Goal: Check status: Check status

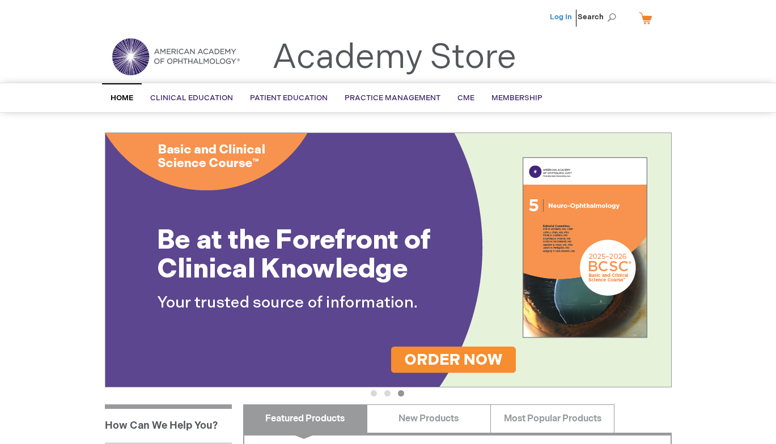
click at [562, 16] on link "Log In" at bounding box center [561, 16] width 22 height 9
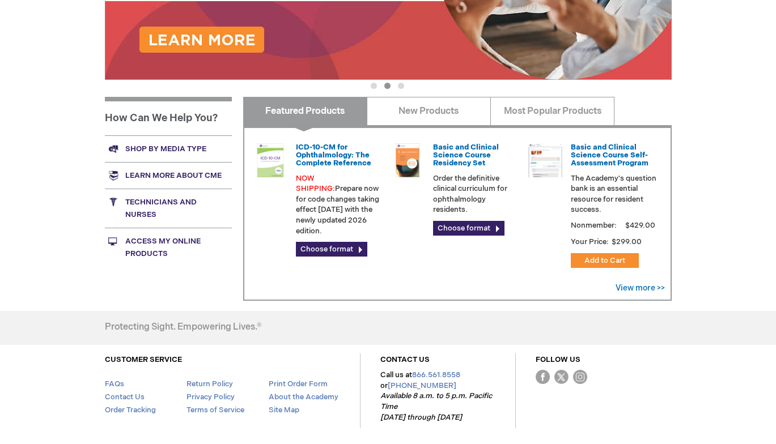
scroll to position [308, 0]
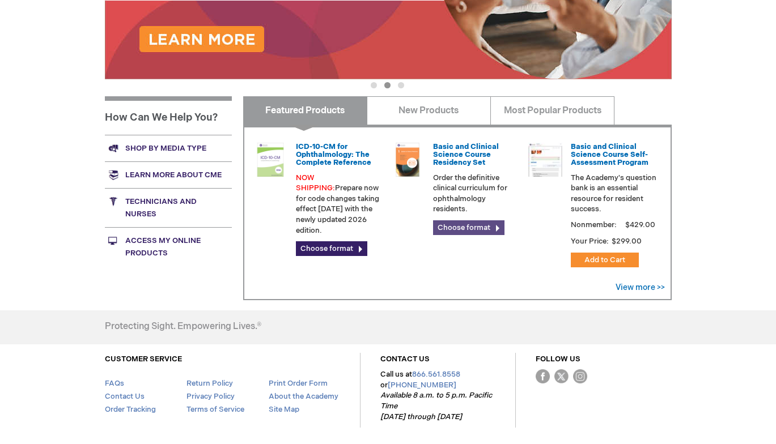
click at [476, 227] on link "Choose format" at bounding box center [468, 227] width 71 height 15
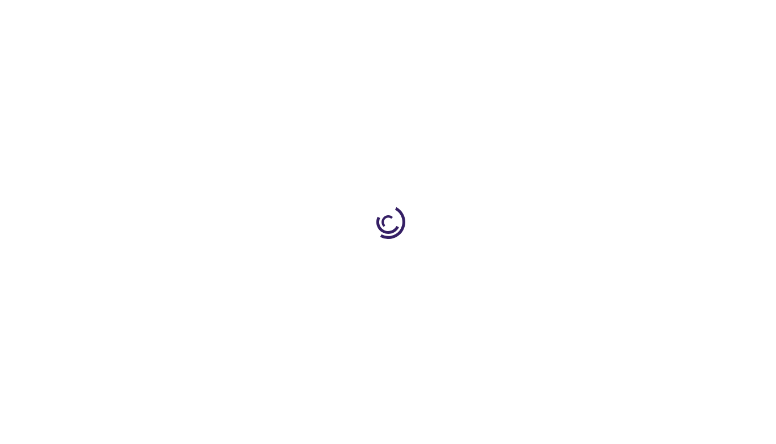
type input "0"
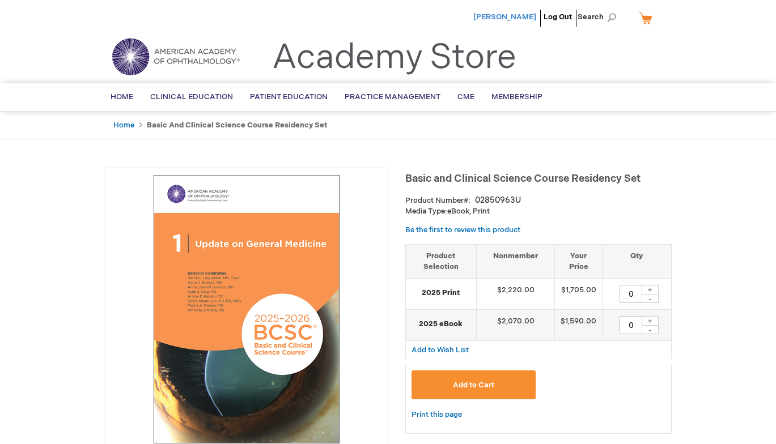
click at [516, 14] on span "[PERSON_NAME]" at bounding box center [504, 16] width 63 height 9
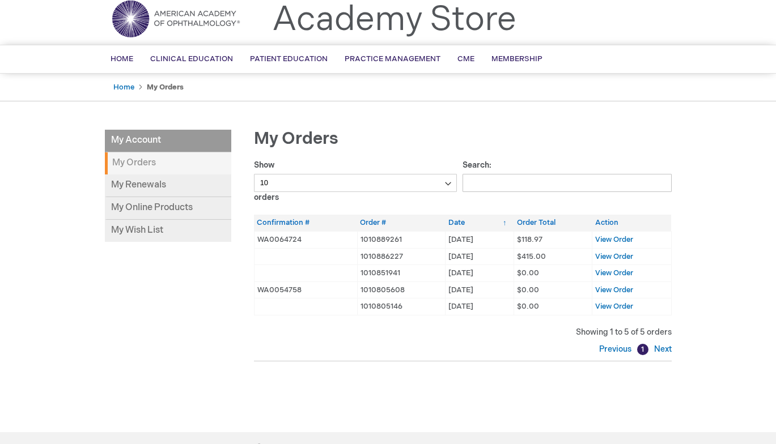
scroll to position [39, 0]
click at [608, 285] on span "View Order" at bounding box center [614, 289] width 38 height 9
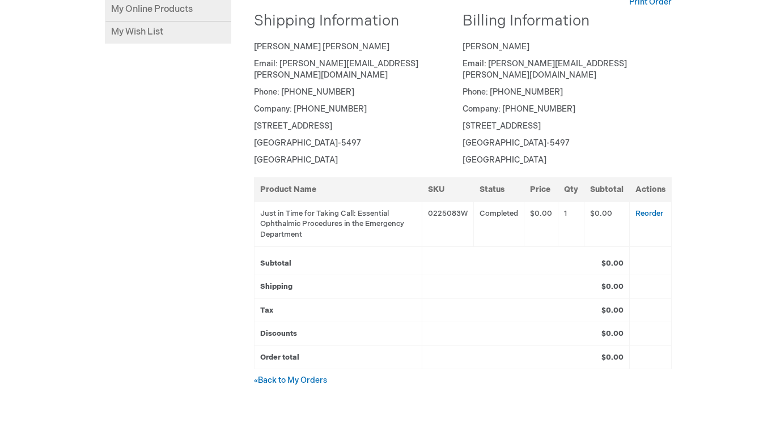
scroll to position [291, 0]
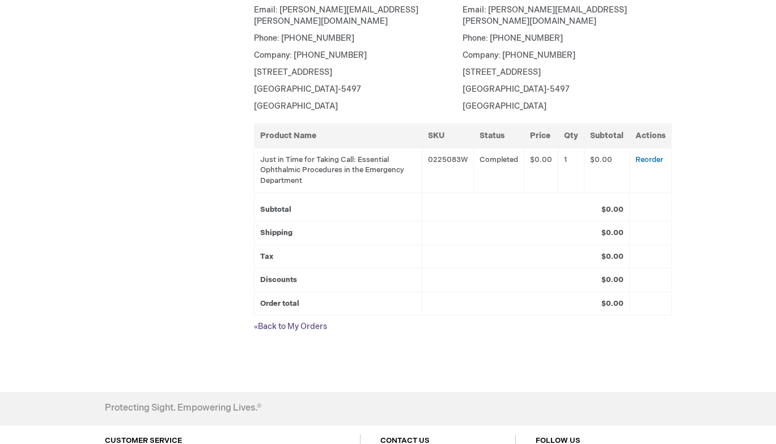
click at [300, 322] on link "« Back to My Orders" at bounding box center [290, 327] width 73 height 10
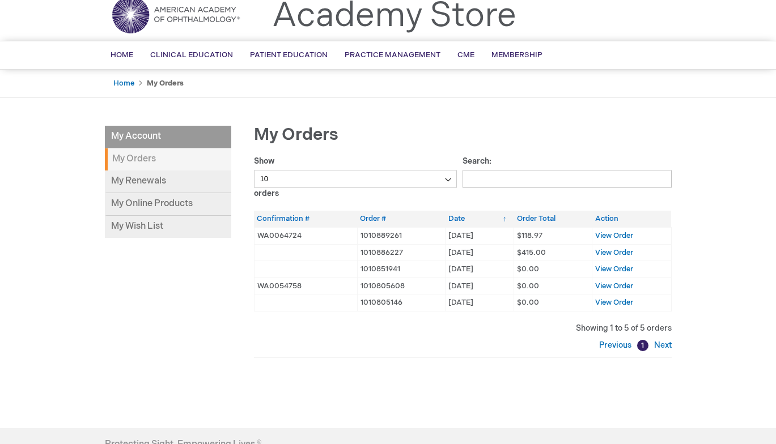
scroll to position [53, 0]
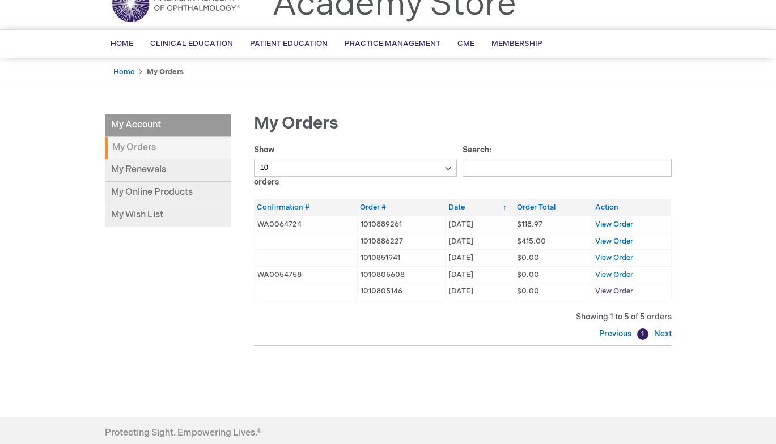
click at [601, 290] on span "View Order" at bounding box center [614, 291] width 38 height 9
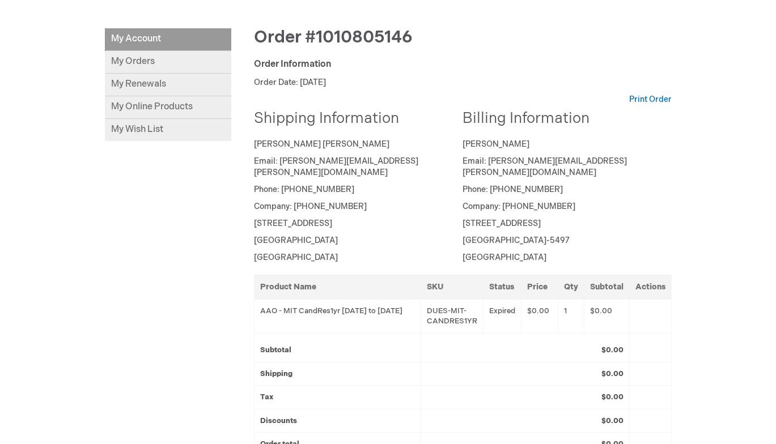
scroll to position [143, 0]
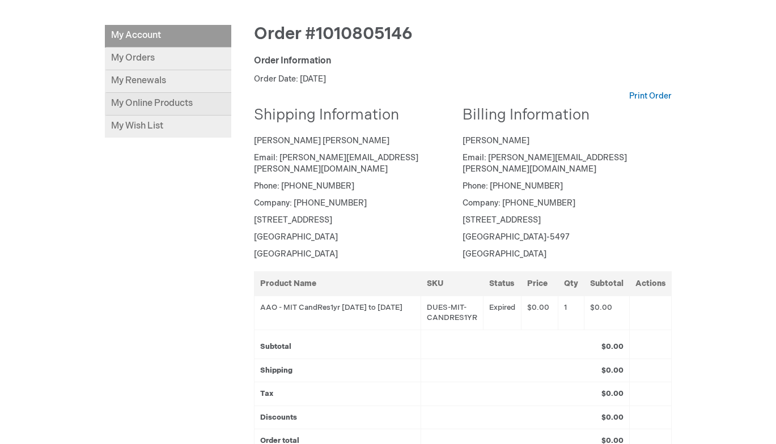
click at [166, 108] on link "My Online Products" at bounding box center [168, 104] width 126 height 23
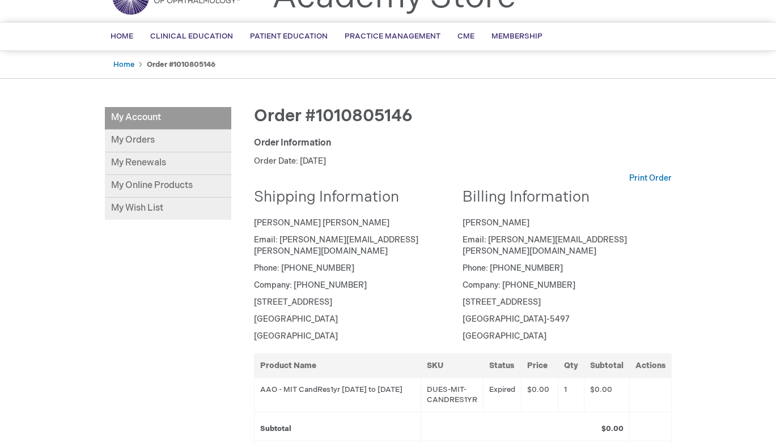
scroll to position [0, 0]
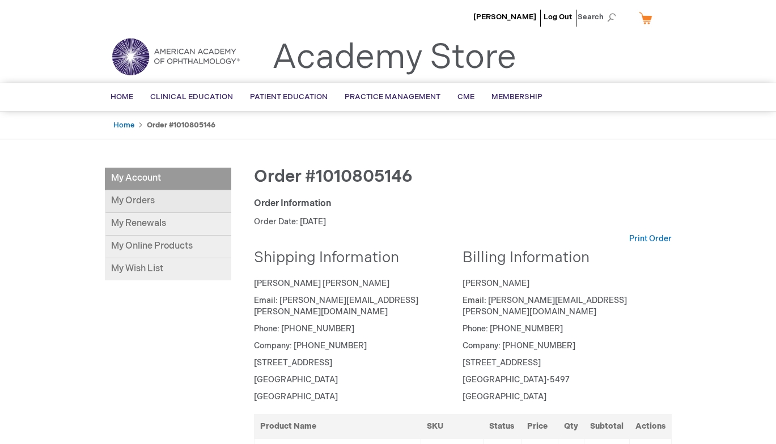
click at [145, 196] on link "My Orders" at bounding box center [168, 201] width 126 height 23
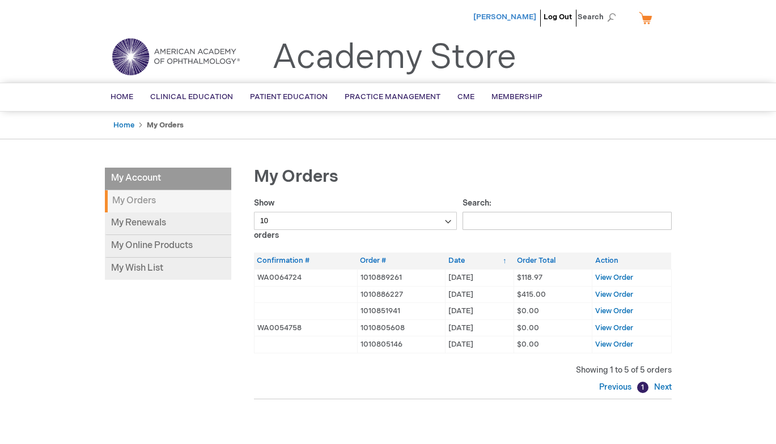
click at [510, 15] on span "[PERSON_NAME]" at bounding box center [504, 16] width 63 height 9
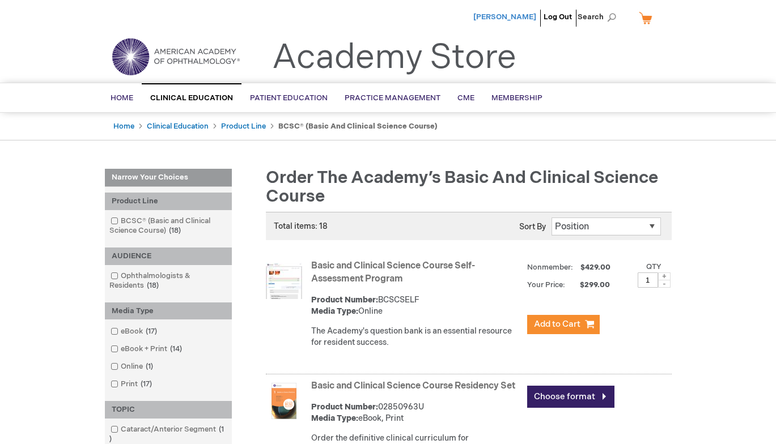
click at [492, 15] on span "[PERSON_NAME]" at bounding box center [504, 16] width 63 height 9
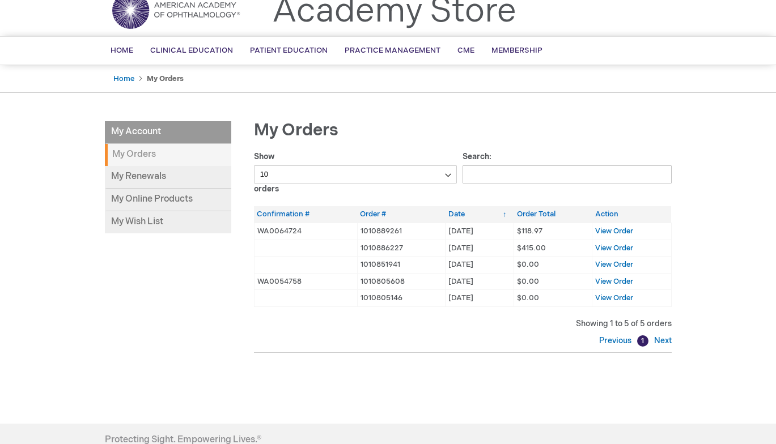
scroll to position [47, 0]
click at [645, 342] on link "1" at bounding box center [642, 340] width 11 height 11
click at [668, 342] on link "Next" at bounding box center [661, 341] width 20 height 10
click at [606, 294] on span "View Order" at bounding box center [614, 297] width 38 height 9
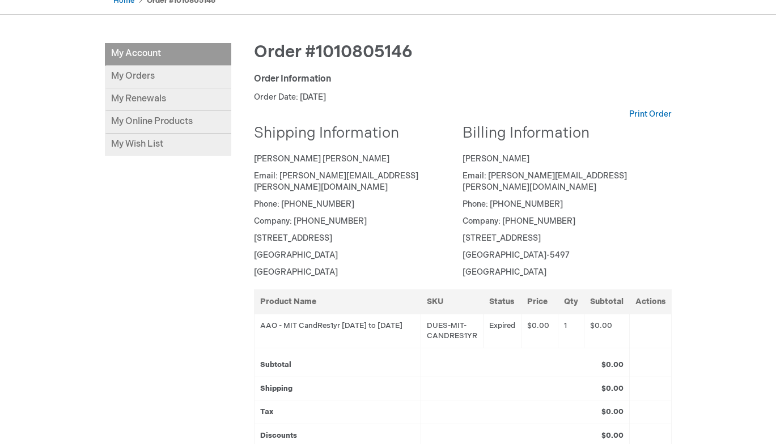
scroll to position [122, 0]
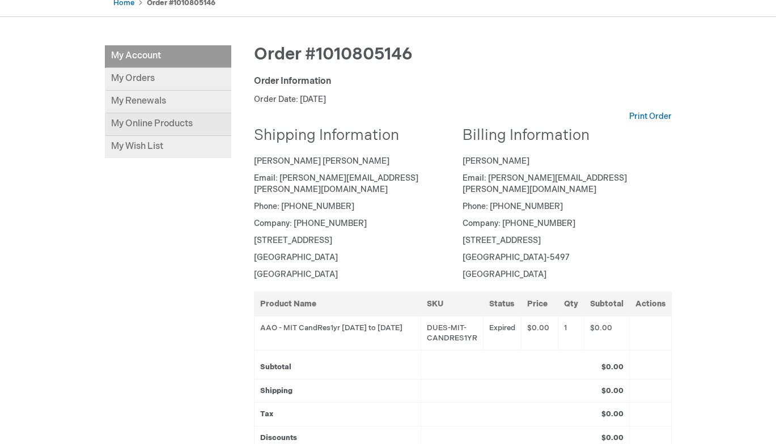
click at [157, 126] on link "My Online Products" at bounding box center [168, 124] width 126 height 23
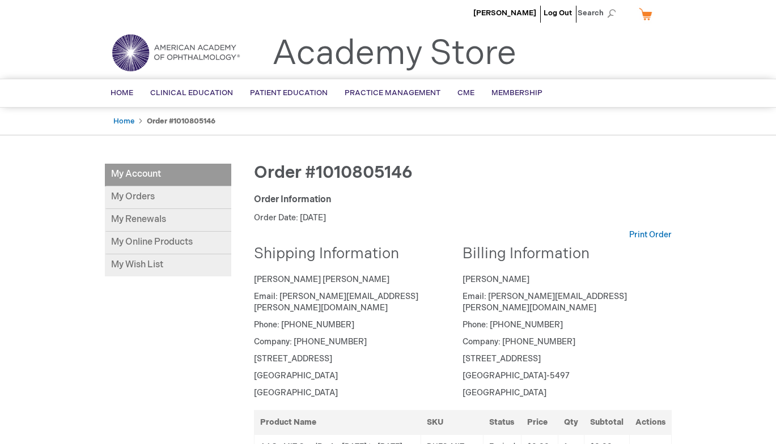
scroll to position [0, 0]
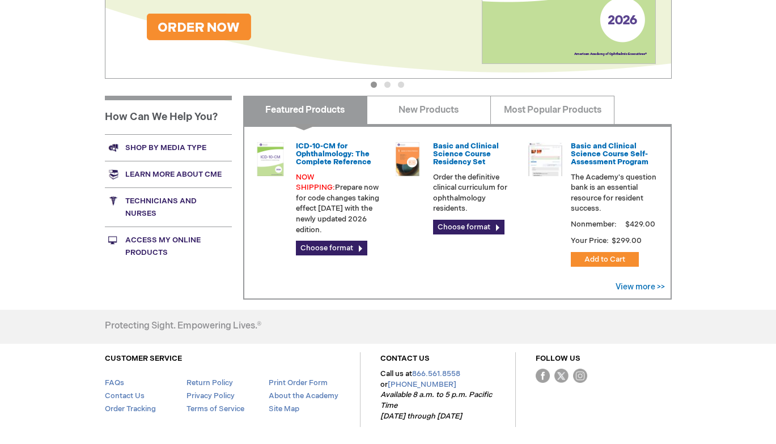
scroll to position [312, 0]
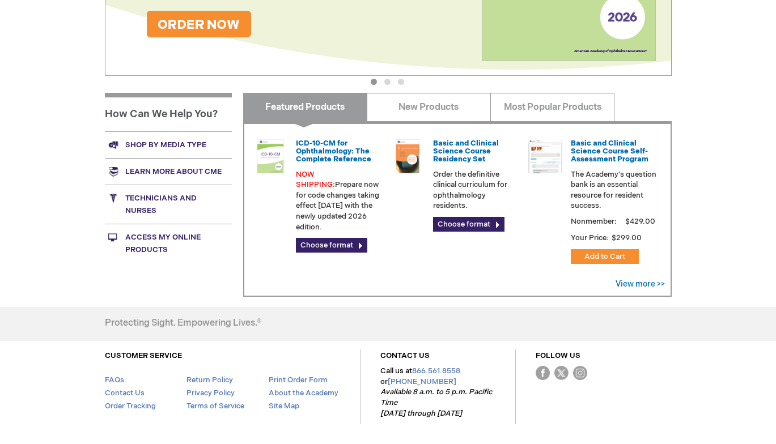
click at [148, 249] on link "Access My Online Products" at bounding box center [168, 243] width 127 height 39
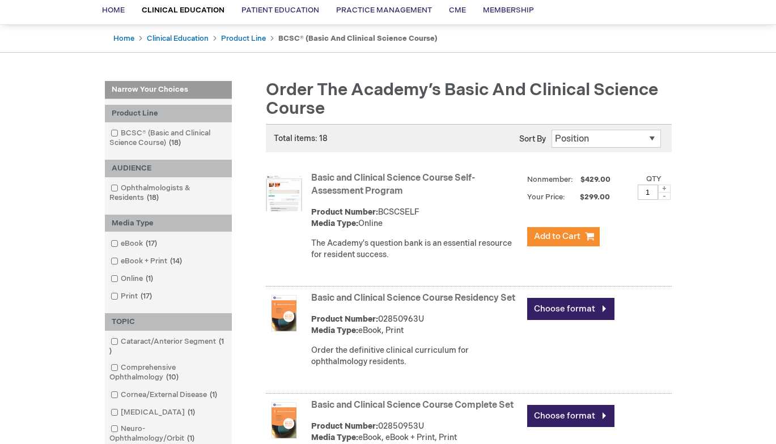
scroll to position [97, 0]
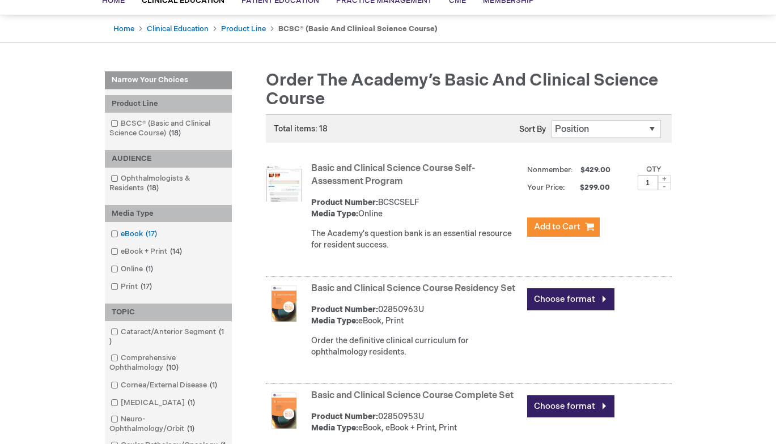
click at [137, 233] on link "eBook 17 items" at bounding box center [135, 234] width 54 height 11
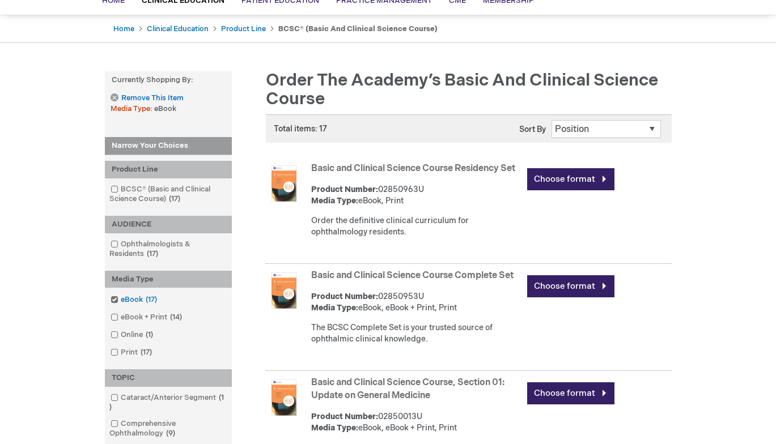
click at [121, 299] on span at bounding box center [121, 299] width 0 height 9
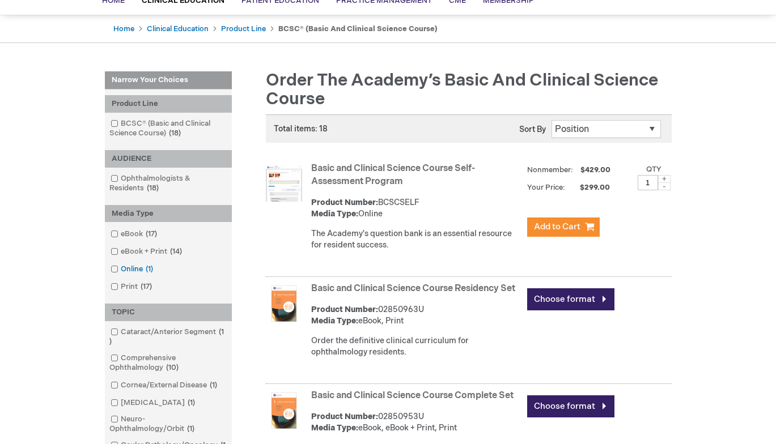
click at [121, 270] on span at bounding box center [121, 269] width 0 height 9
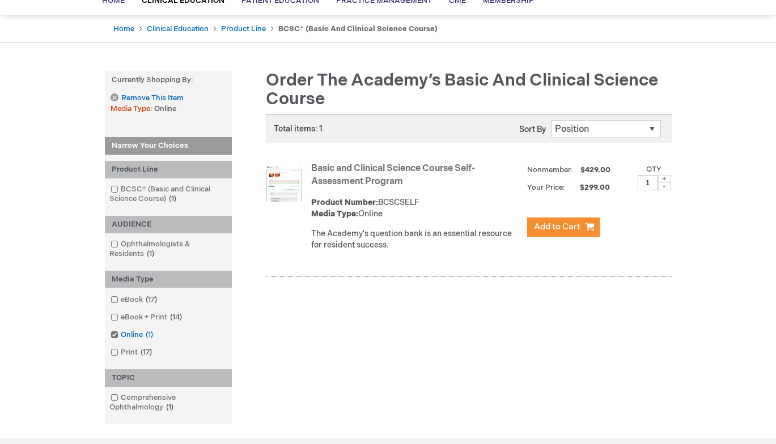
click at [121, 336] on span at bounding box center [121, 334] width 0 height 9
